Goal: Transaction & Acquisition: Subscribe to service/newsletter

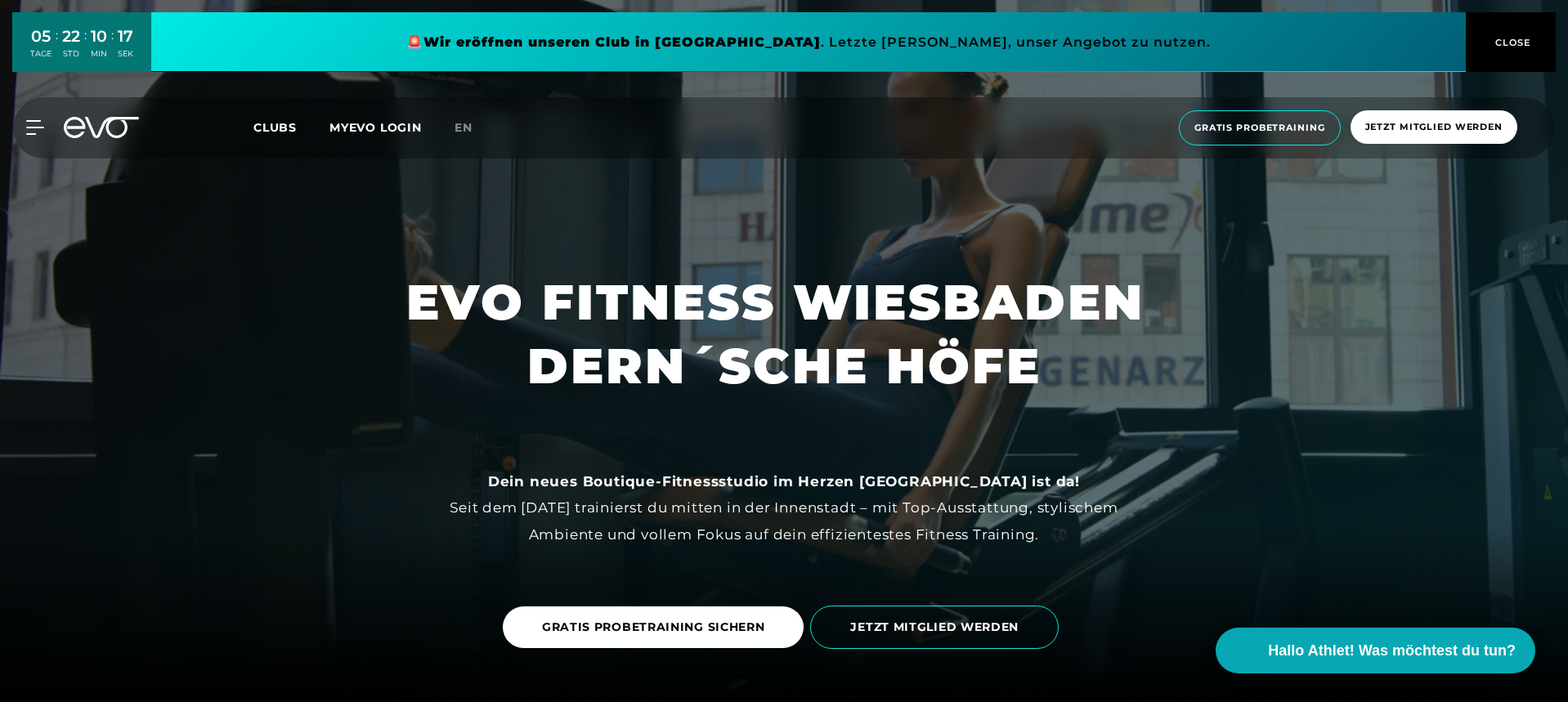
scroll to position [5510, 0]
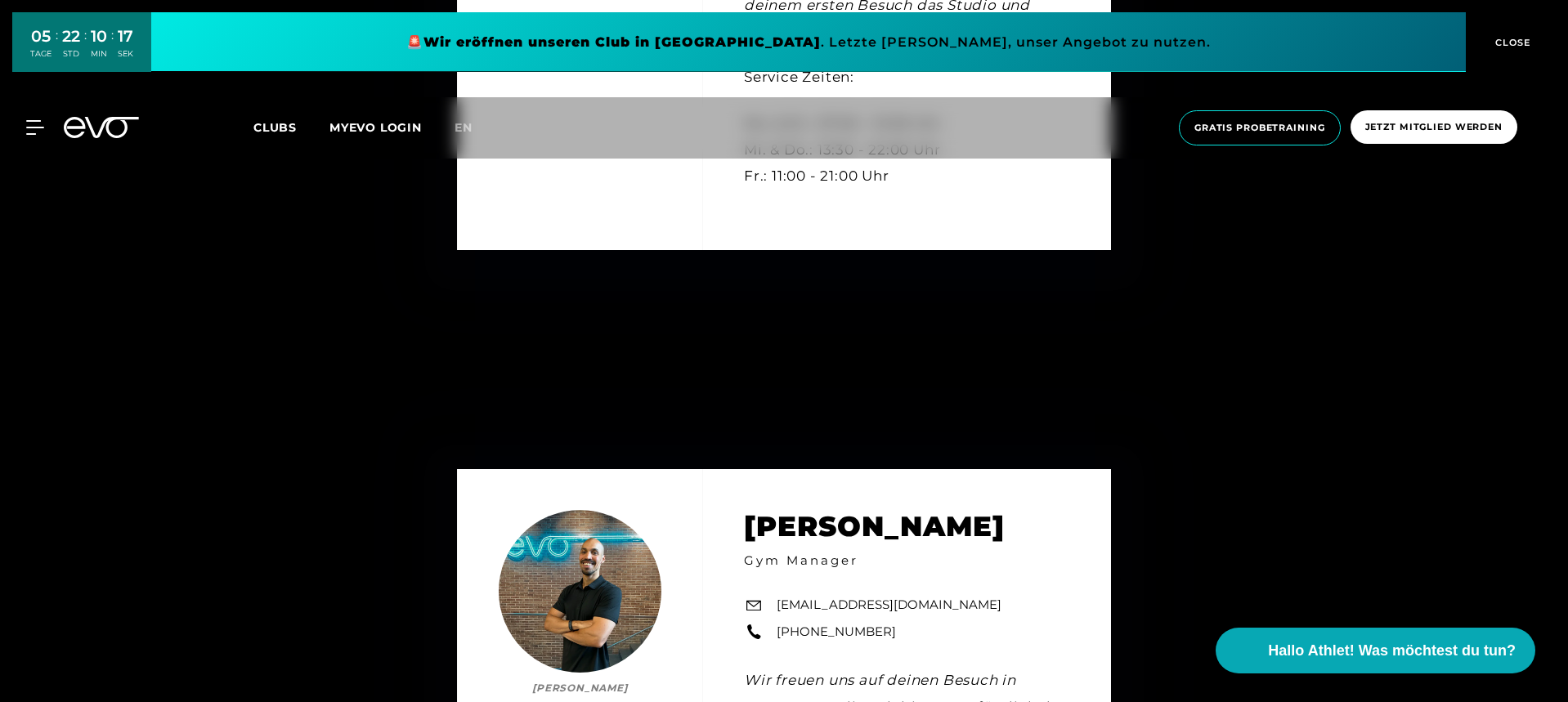
click at [36, 121] on icon at bounding box center [35, 127] width 17 height 13
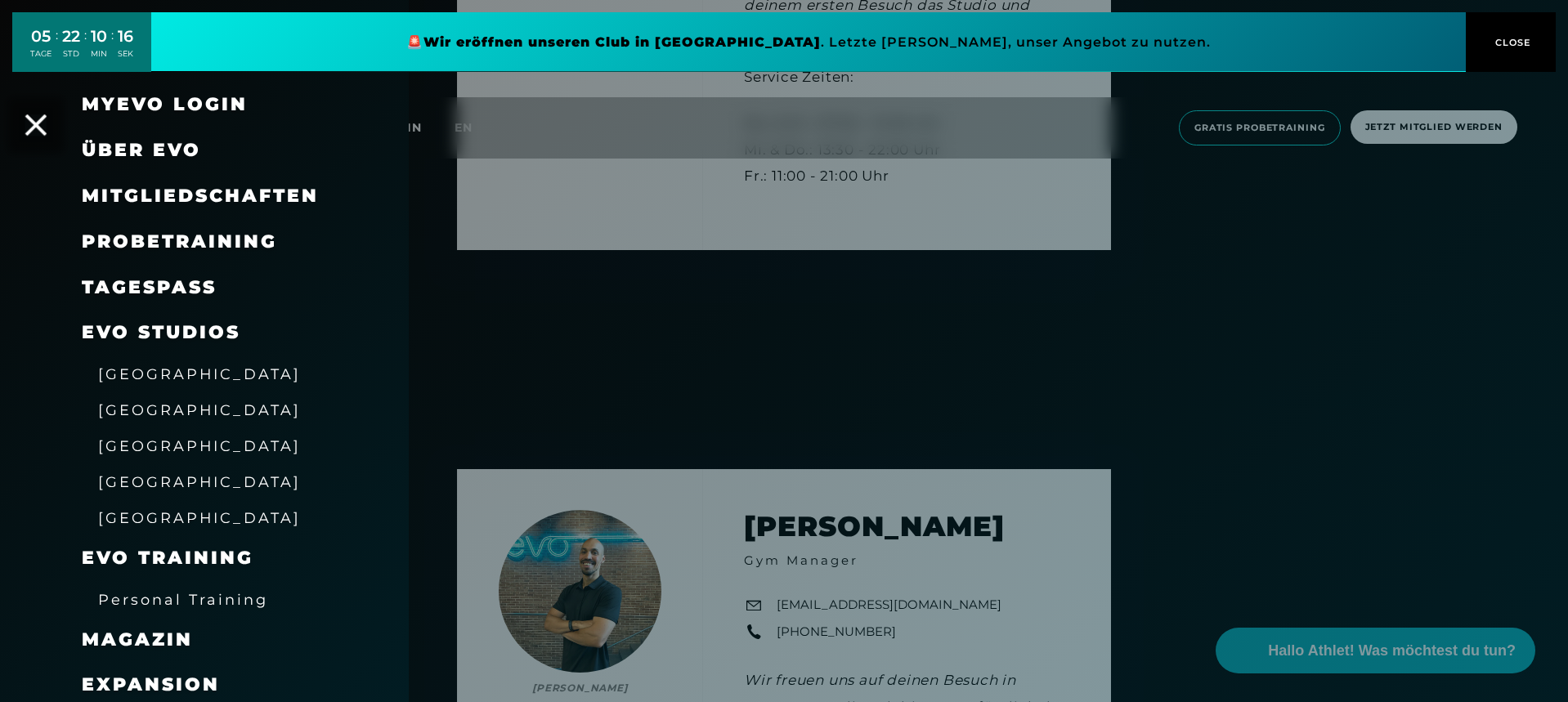
click at [38, 123] on icon at bounding box center [36, 125] width 21 height 21
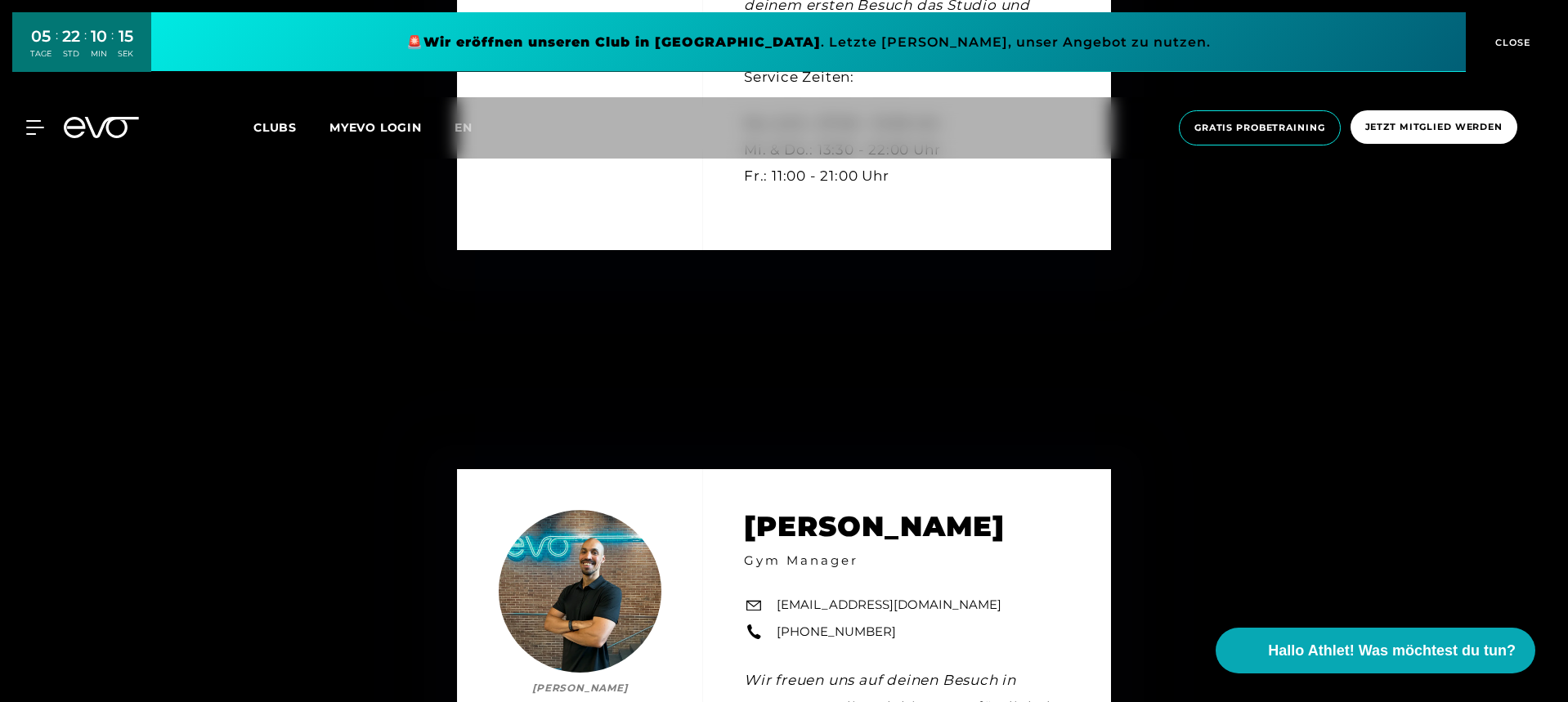
click at [101, 127] on icon at bounding box center [101, 128] width 76 height 21
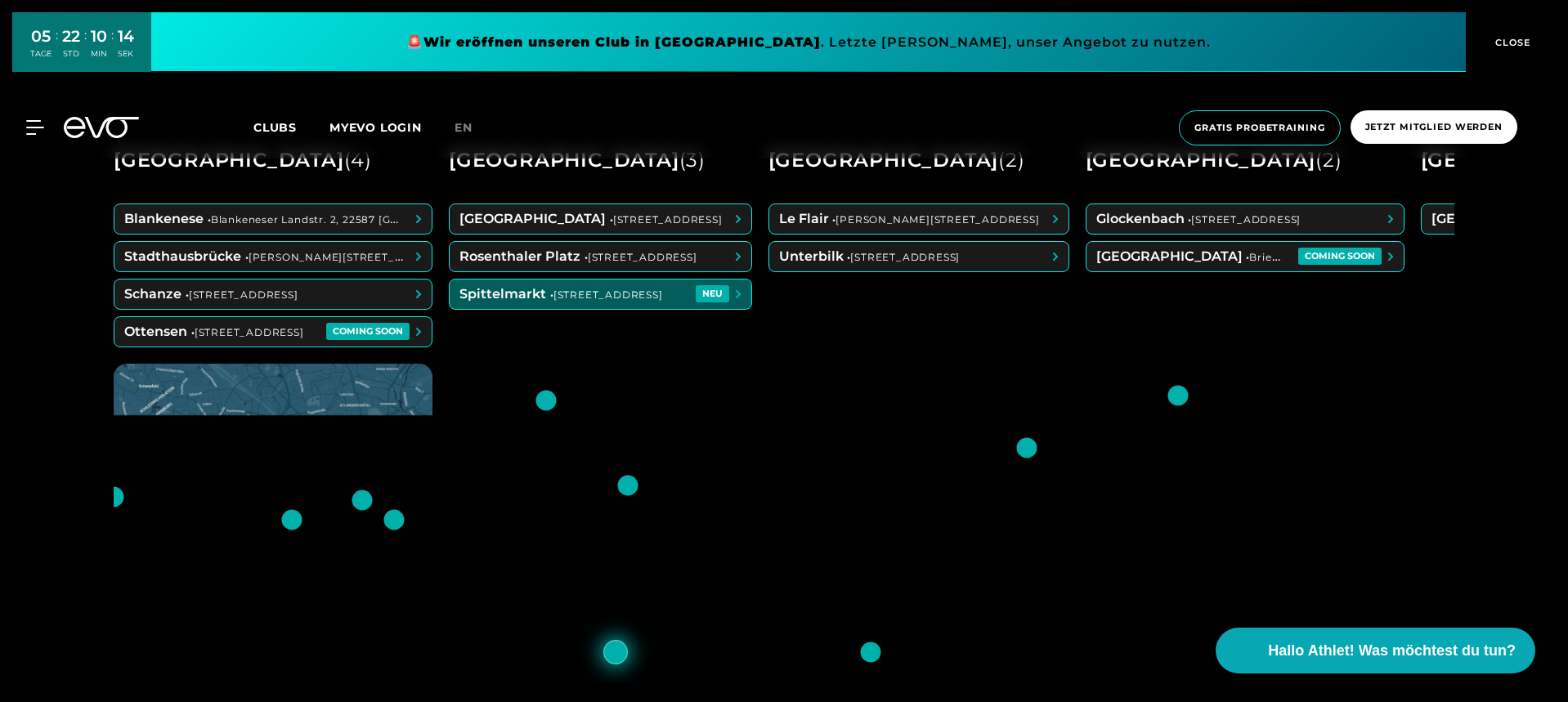
scroll to position [789, 0]
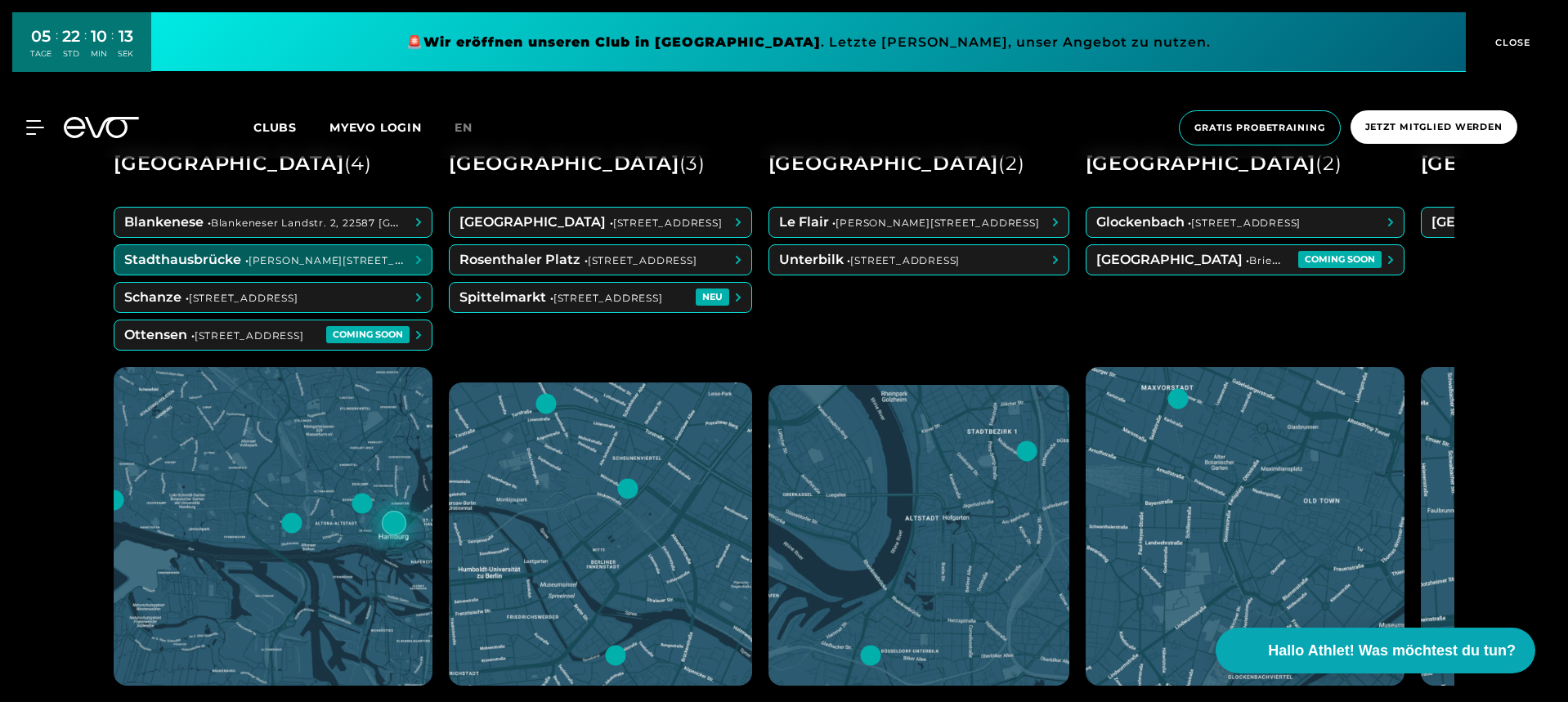
click at [271, 262] on span at bounding box center [273, 260] width 317 height 30
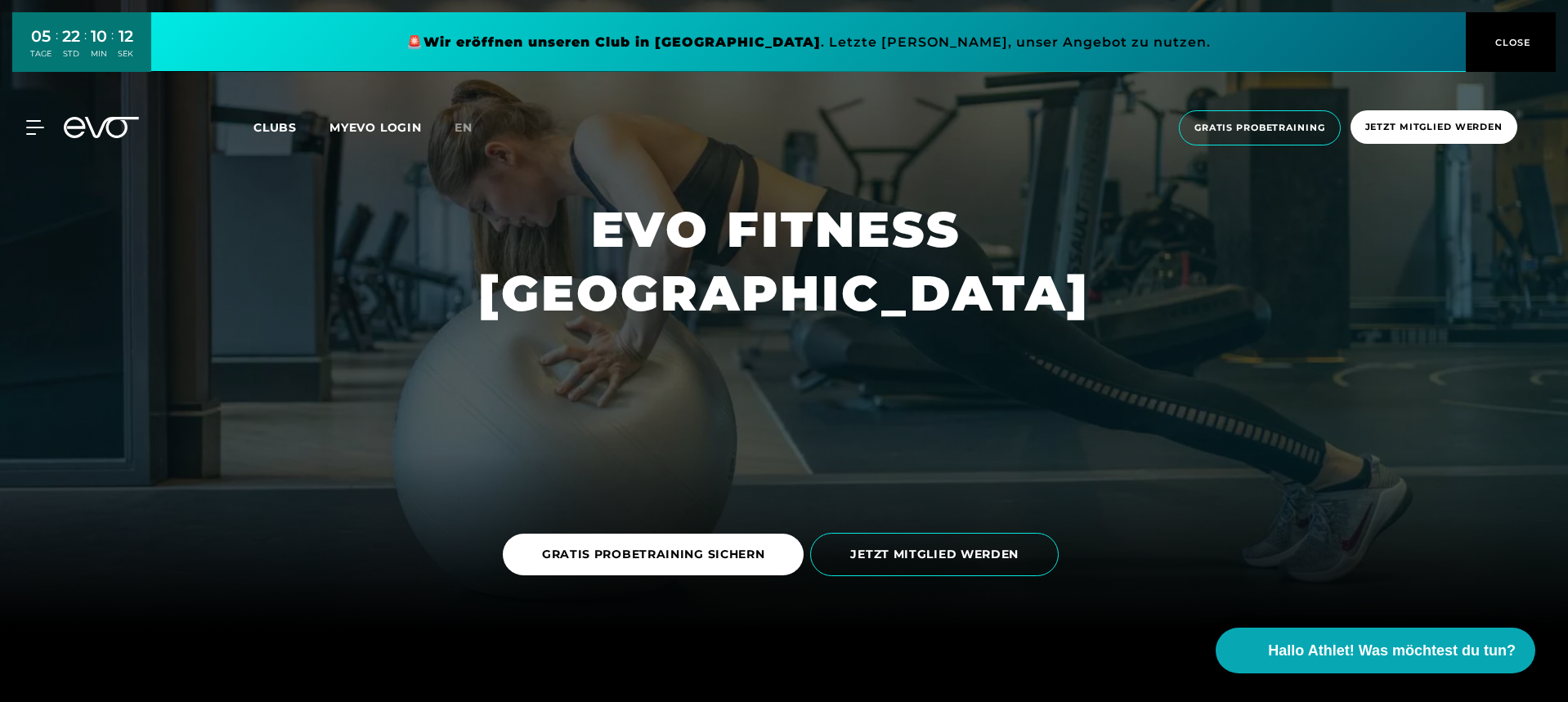
scroll to position [76, 0]
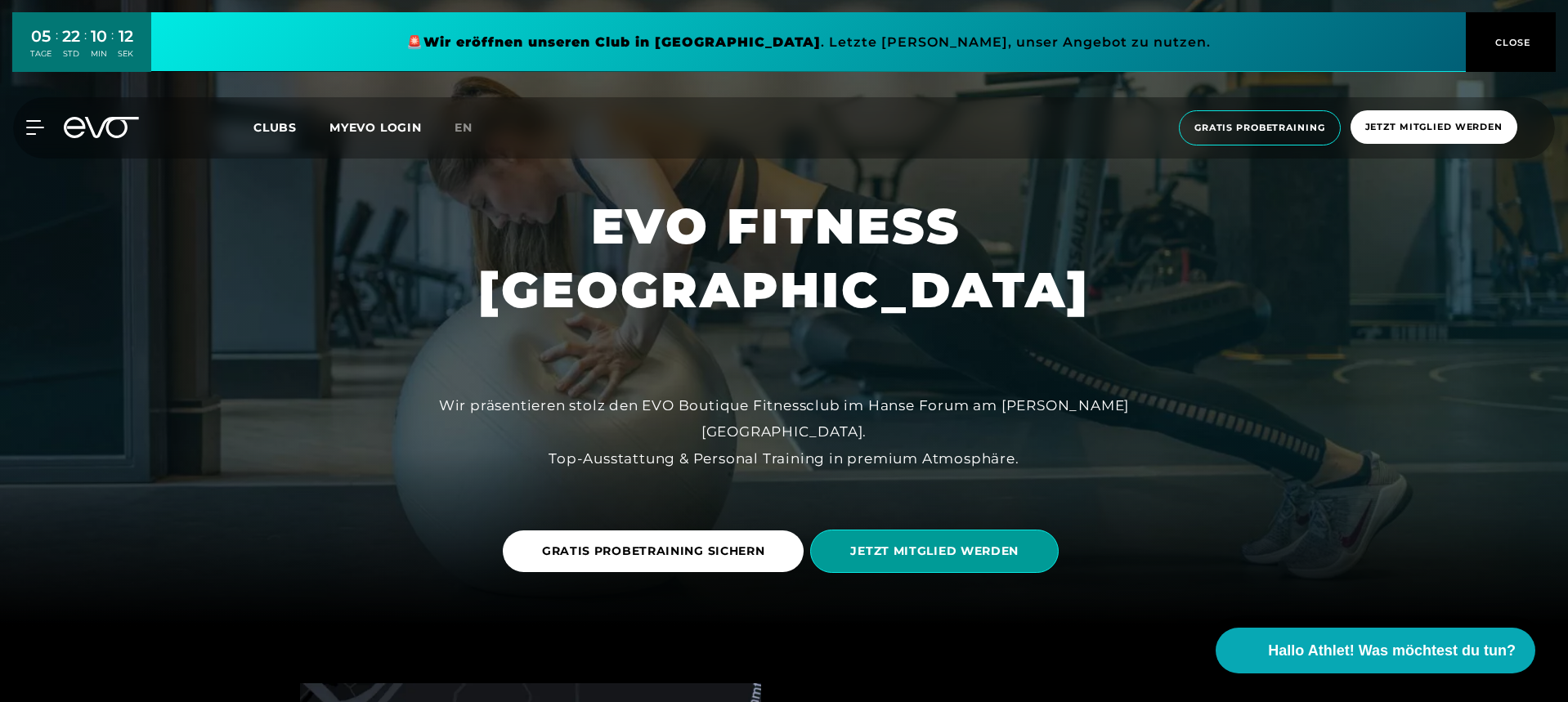
click at [930, 565] on span "JETZT MITGLIED WERDEN" at bounding box center [935, 552] width 248 height 43
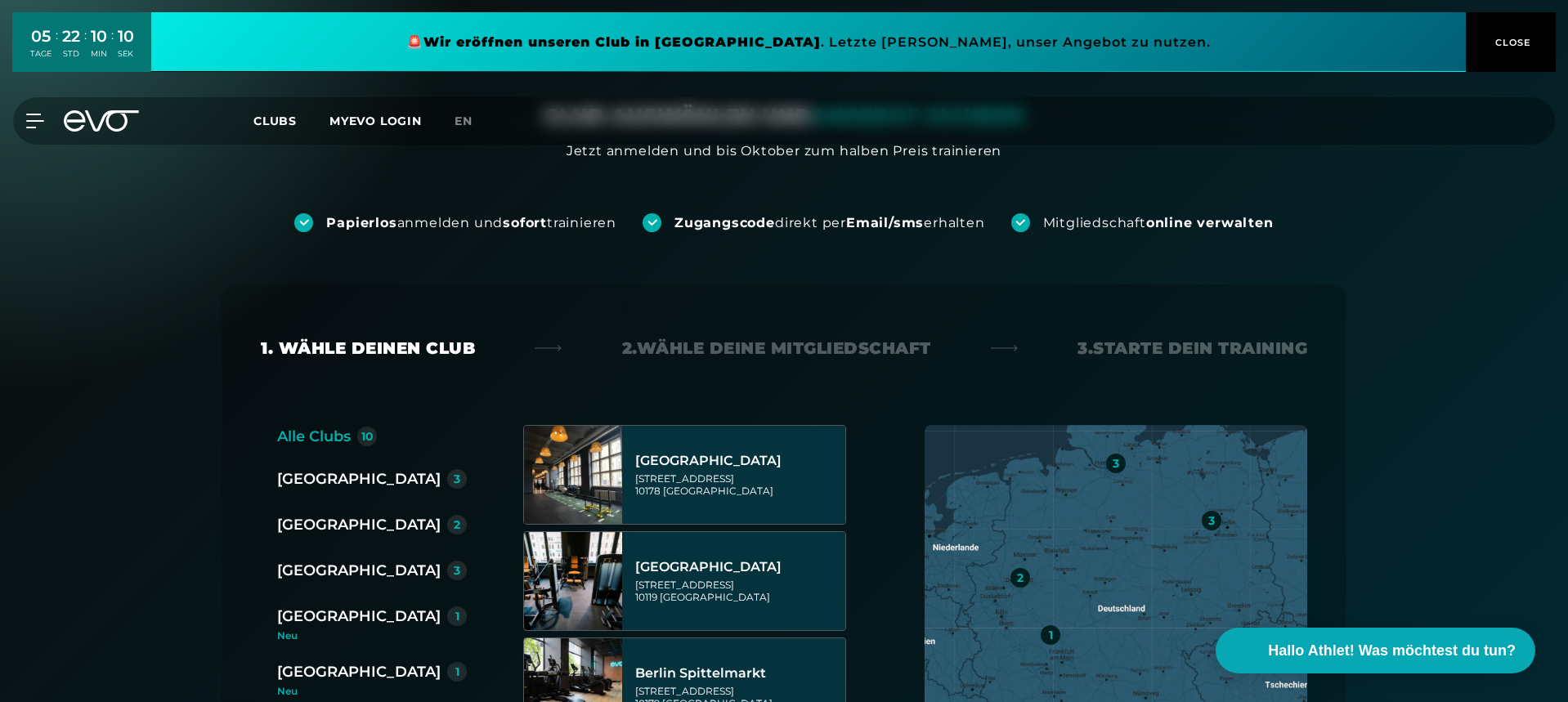
scroll to position [94, 0]
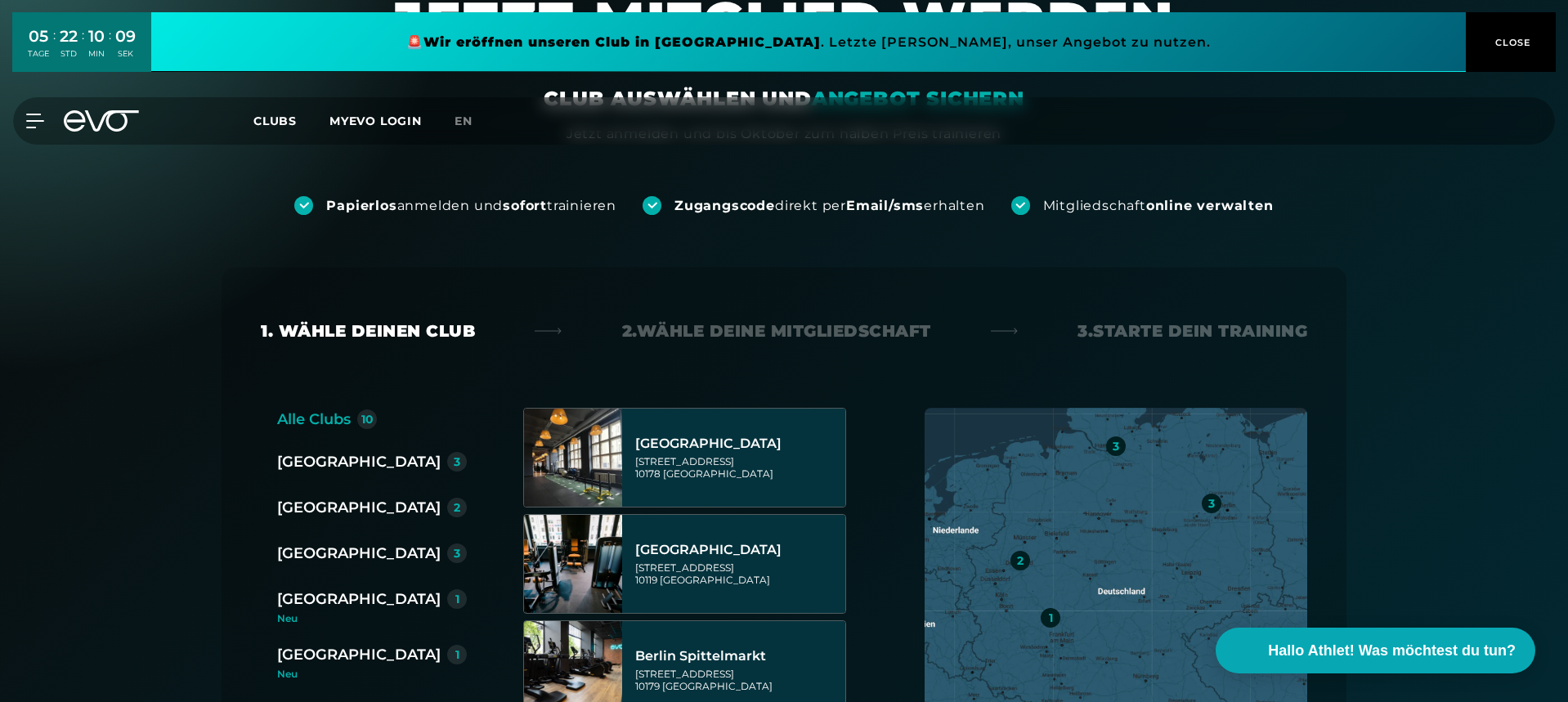
click at [338, 519] on div "[GEOGRAPHIC_DATA]" at bounding box center [359, 507] width 163 height 23
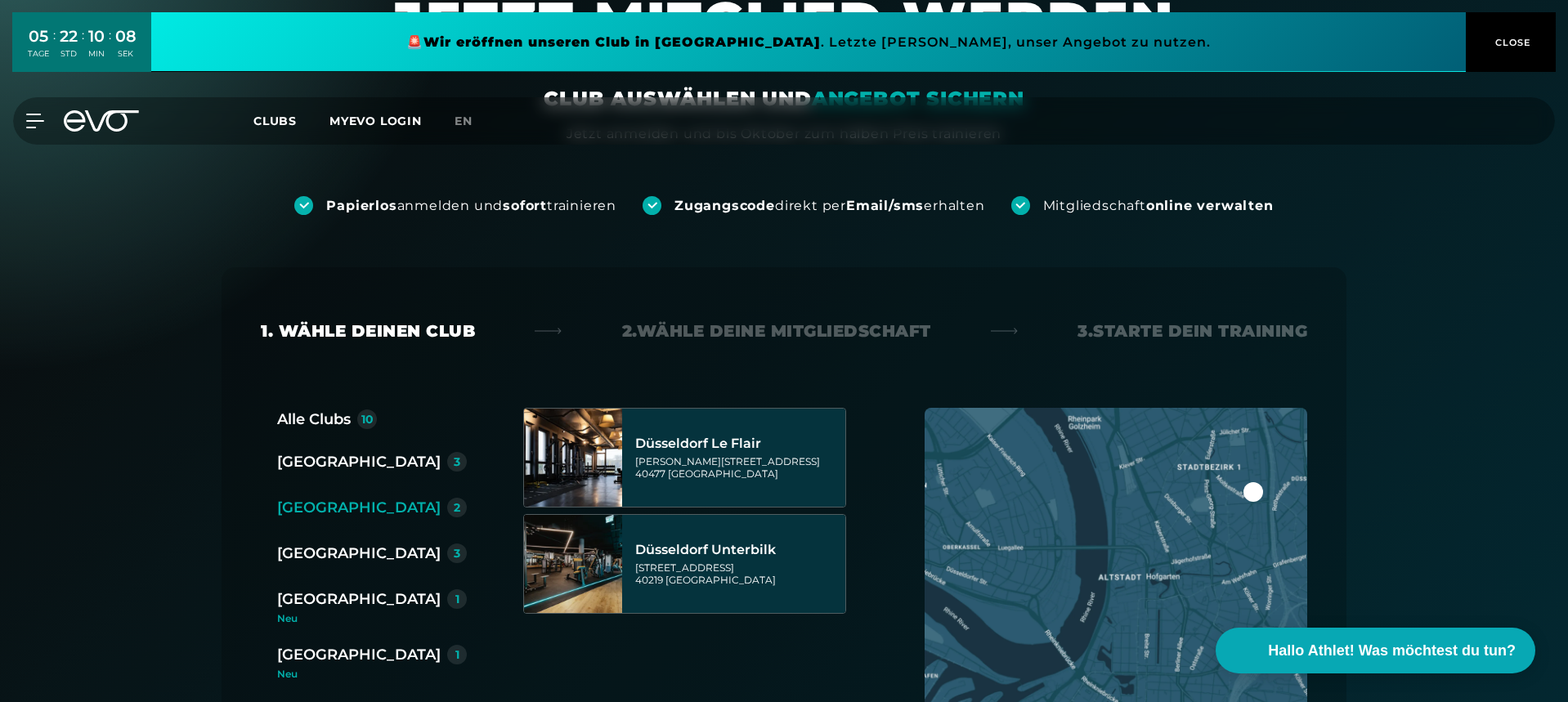
click at [331, 545] on div "[GEOGRAPHIC_DATA]" at bounding box center [359, 553] width 163 height 23
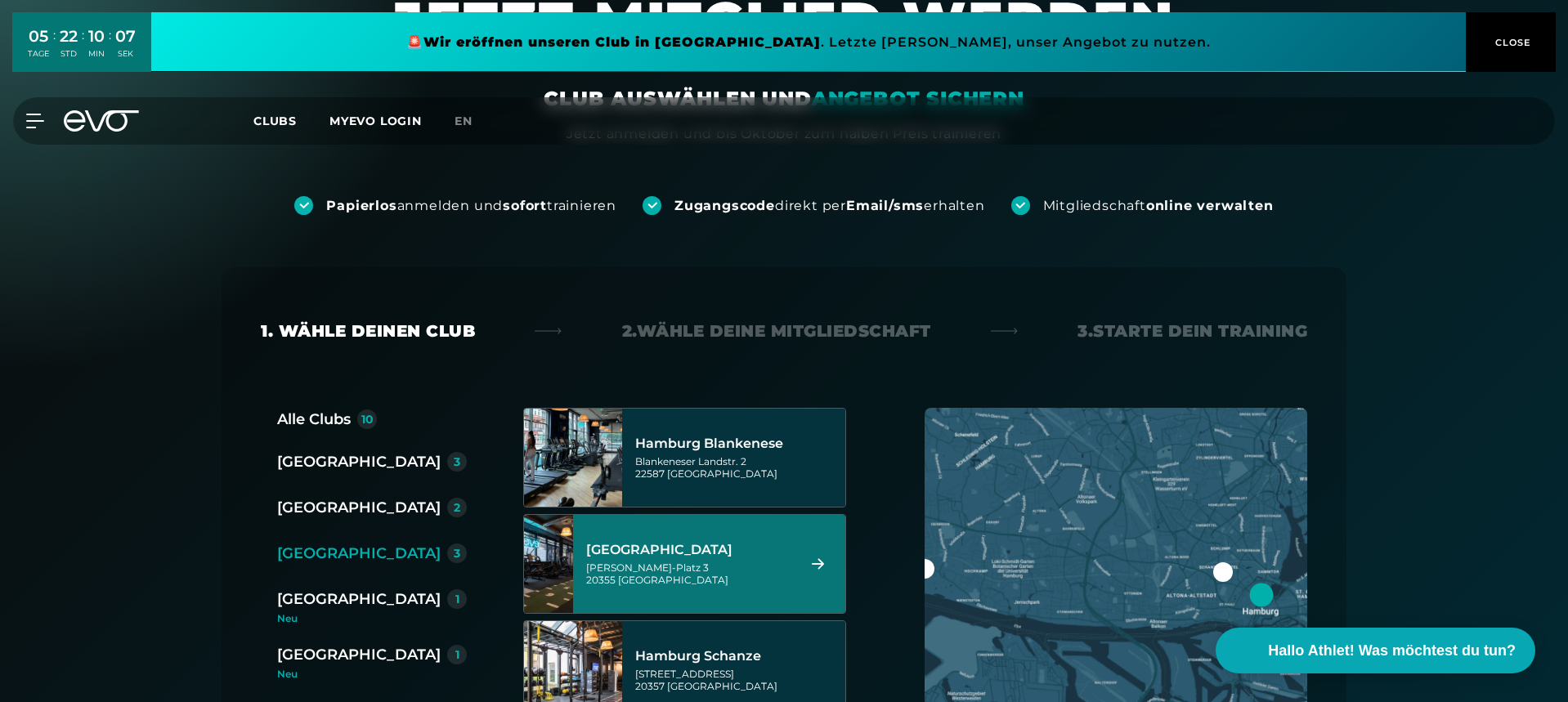
click at [660, 581] on div "[PERSON_NAME]-Platz 3 20355 [GEOGRAPHIC_DATA]" at bounding box center [689, 574] width 205 height 24
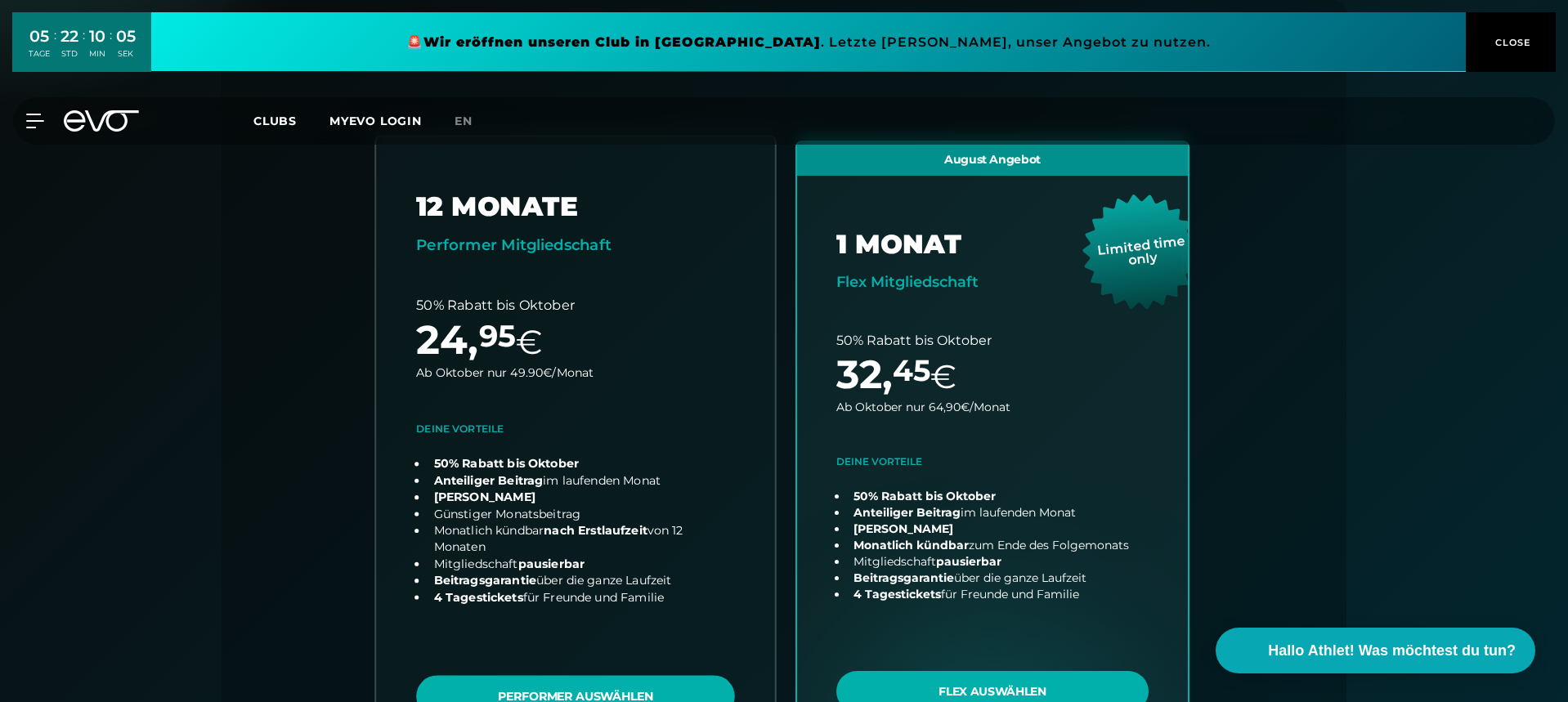
scroll to position [382, 0]
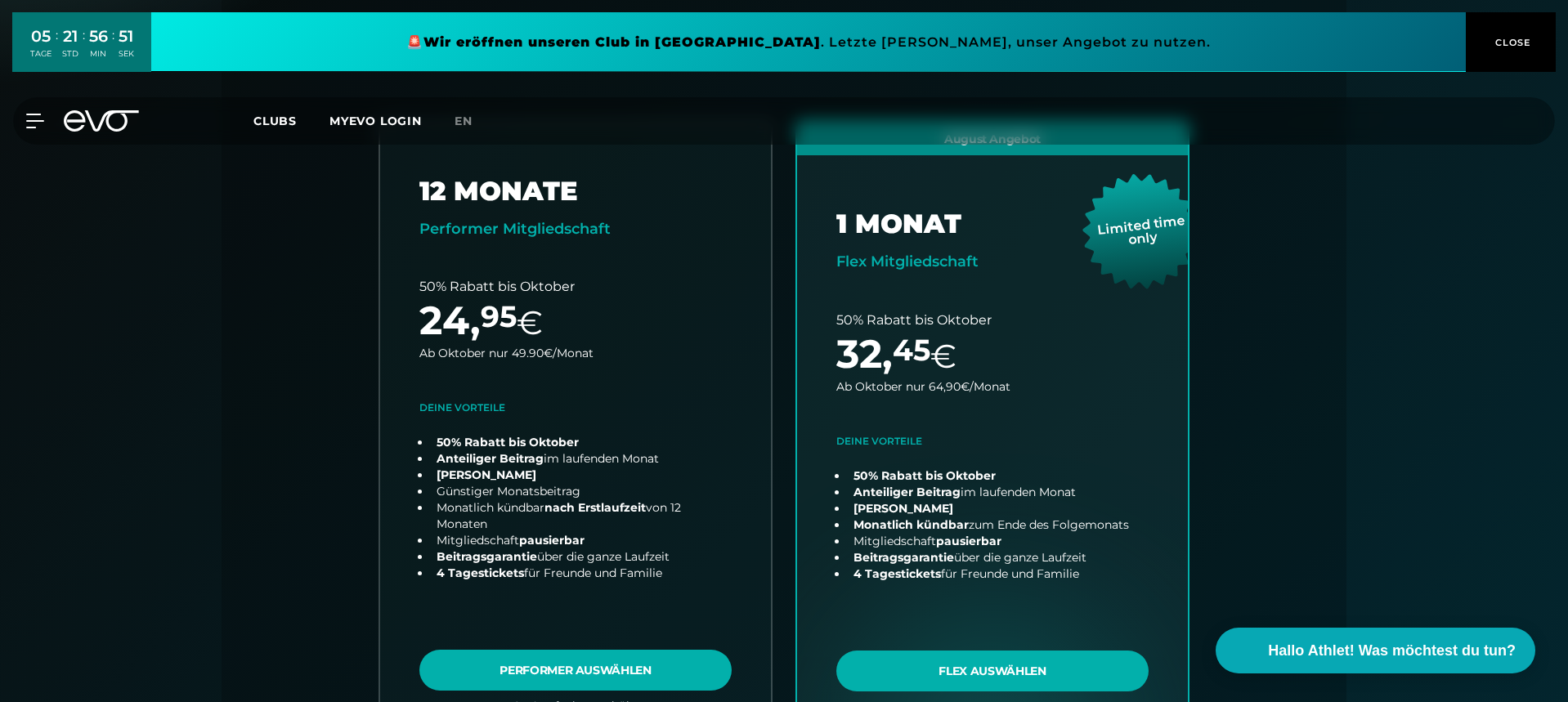
click at [649, 50] on link at bounding box center [808, 42] width 1314 height 60
